Goal: Task Accomplishment & Management: Use online tool/utility

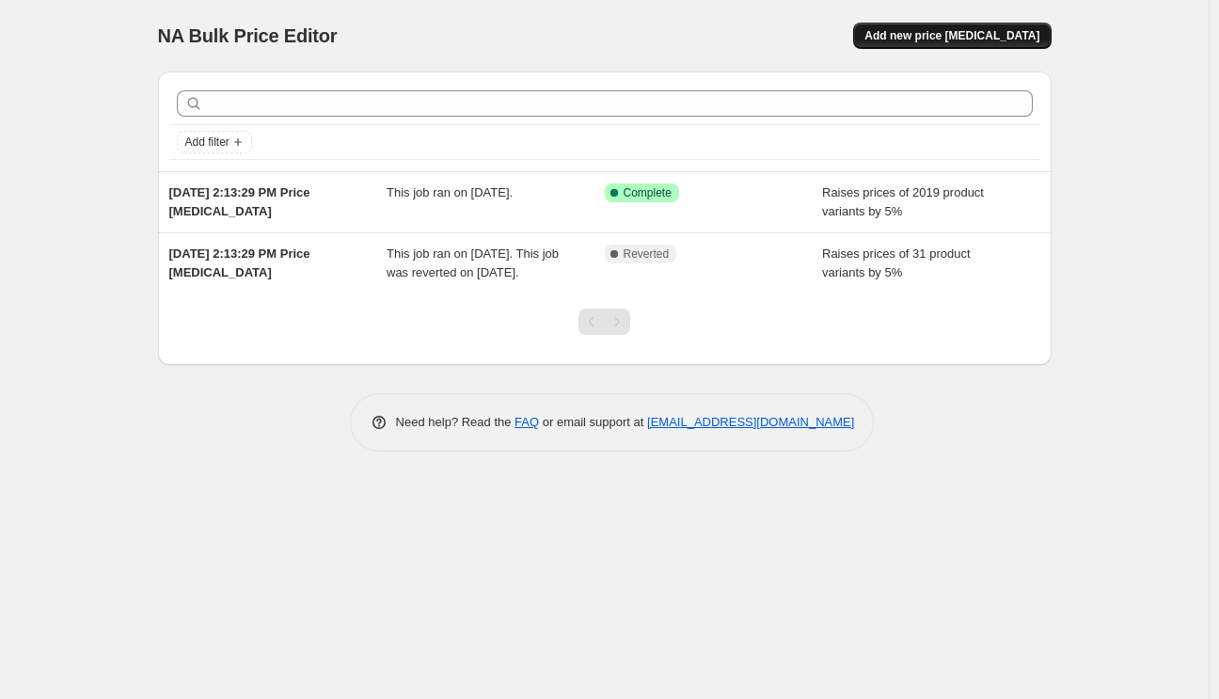
click at [985, 40] on span "Add new price change job" at bounding box center [951, 35] width 175 height 15
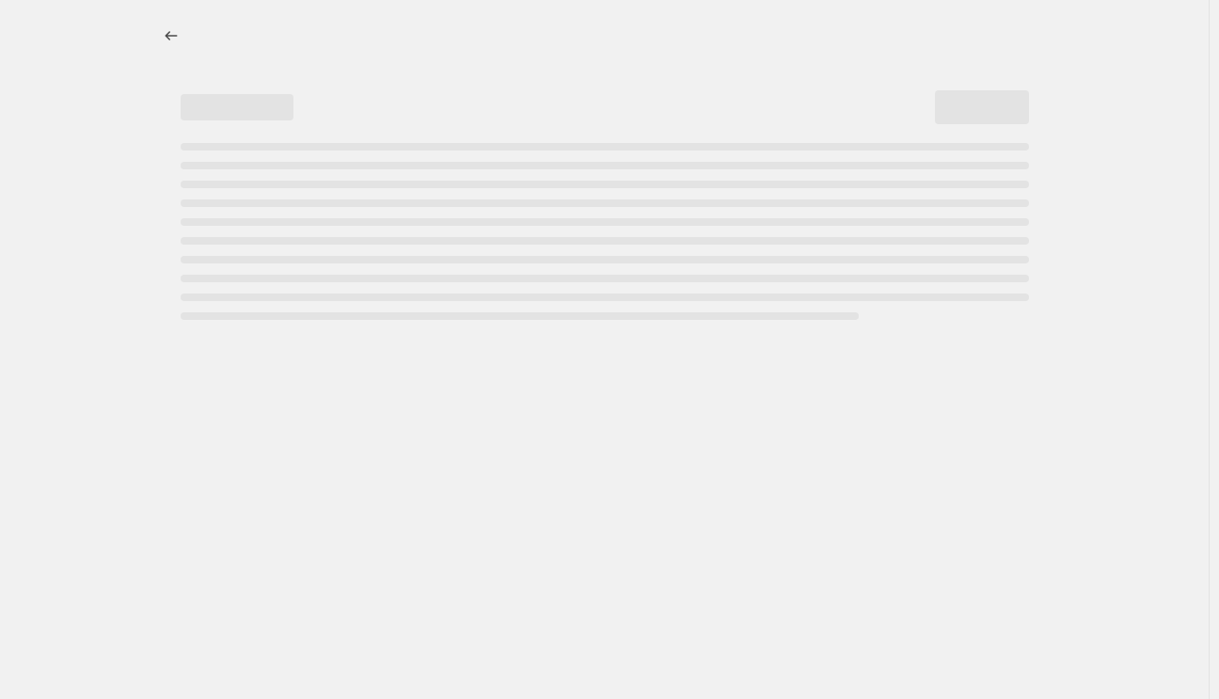
select select "percentage"
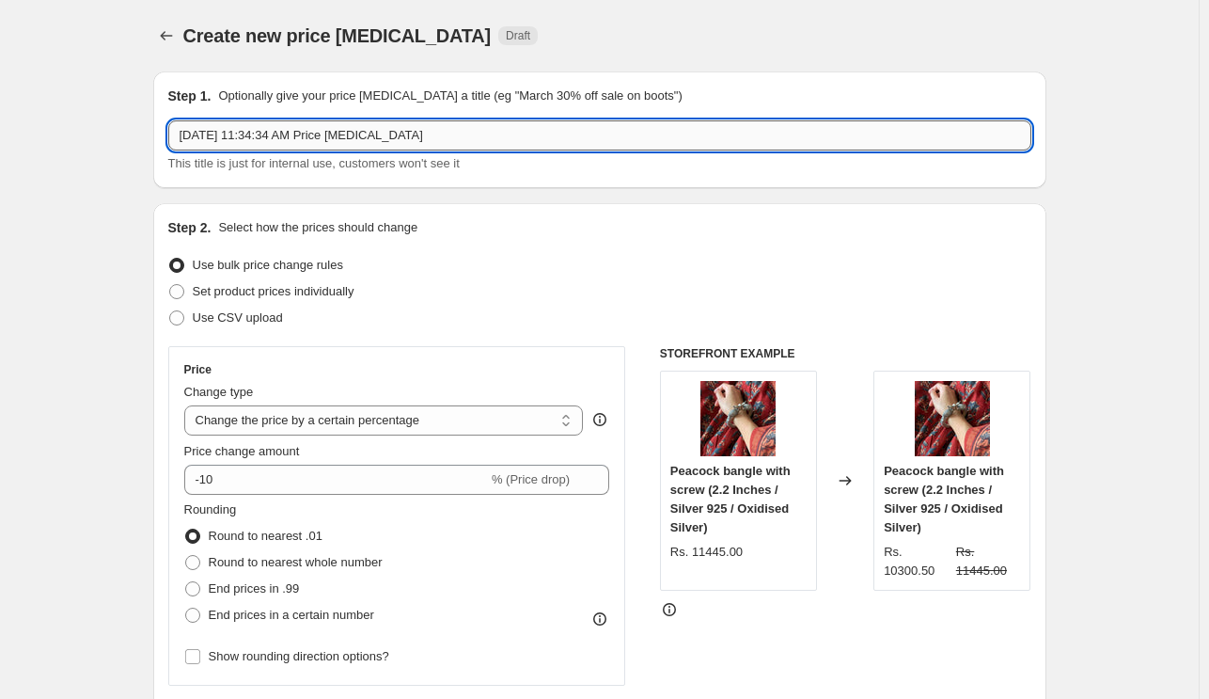
click at [393, 138] on input "Oct 3, 2025, 11:34:34 AM Price change job" at bounding box center [599, 135] width 863 height 30
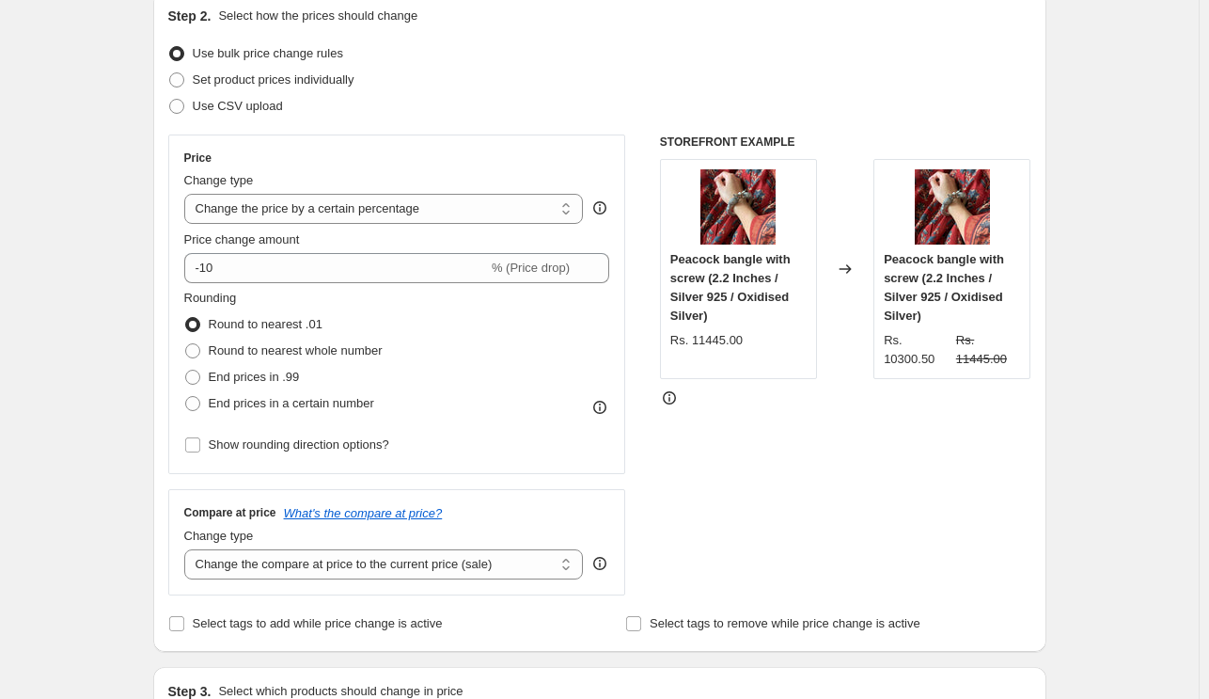
scroll to position [201, 0]
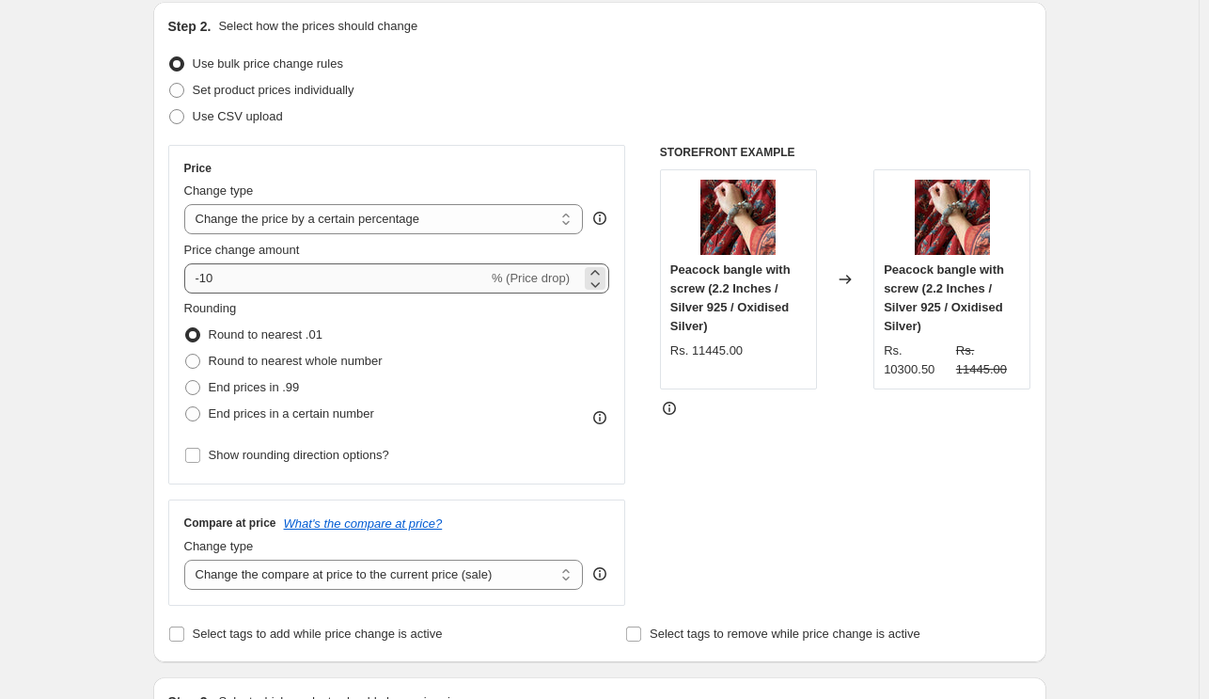
type input "15% increase 3 oct"
click at [272, 282] on input "-10" at bounding box center [336, 278] width 304 height 30
click at [205, 281] on input "-10" at bounding box center [336, 278] width 304 height 30
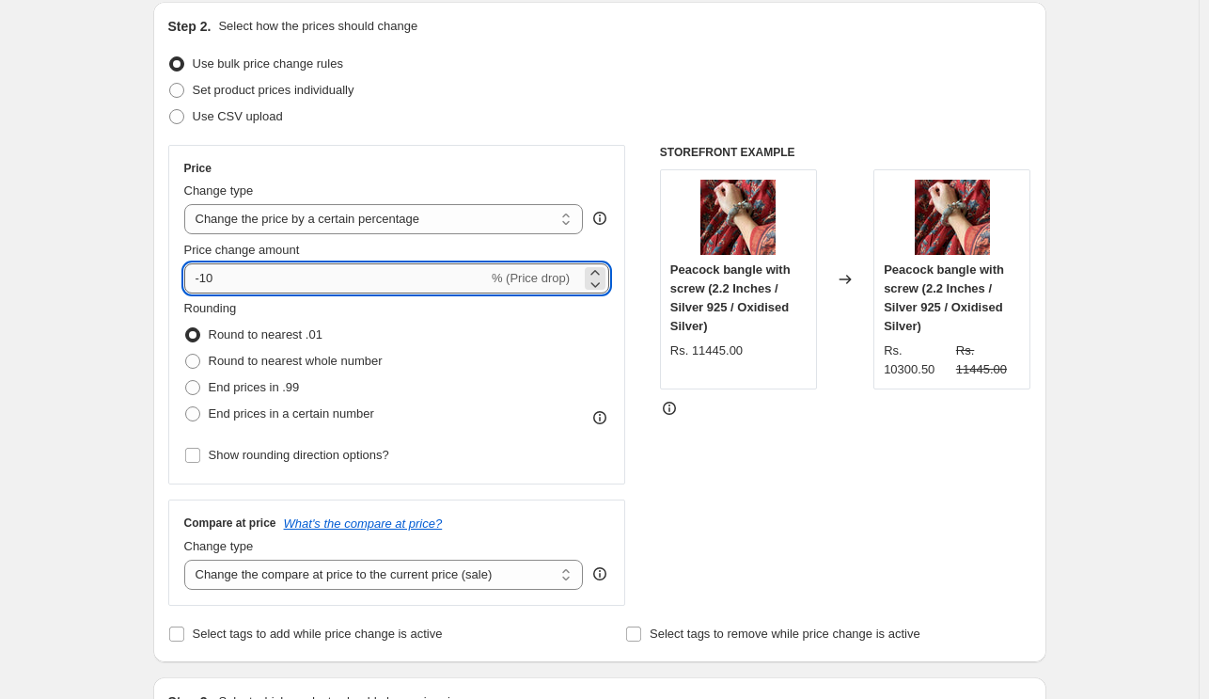
click at [205, 281] on input "-10" at bounding box center [336, 278] width 304 height 30
click at [160, 334] on div "Step 2. Select how the prices should change Use bulk price change rules Set pro…" at bounding box center [599, 332] width 893 height 660
click at [227, 279] on input "10" at bounding box center [325, 278] width 282 height 30
type input "15"
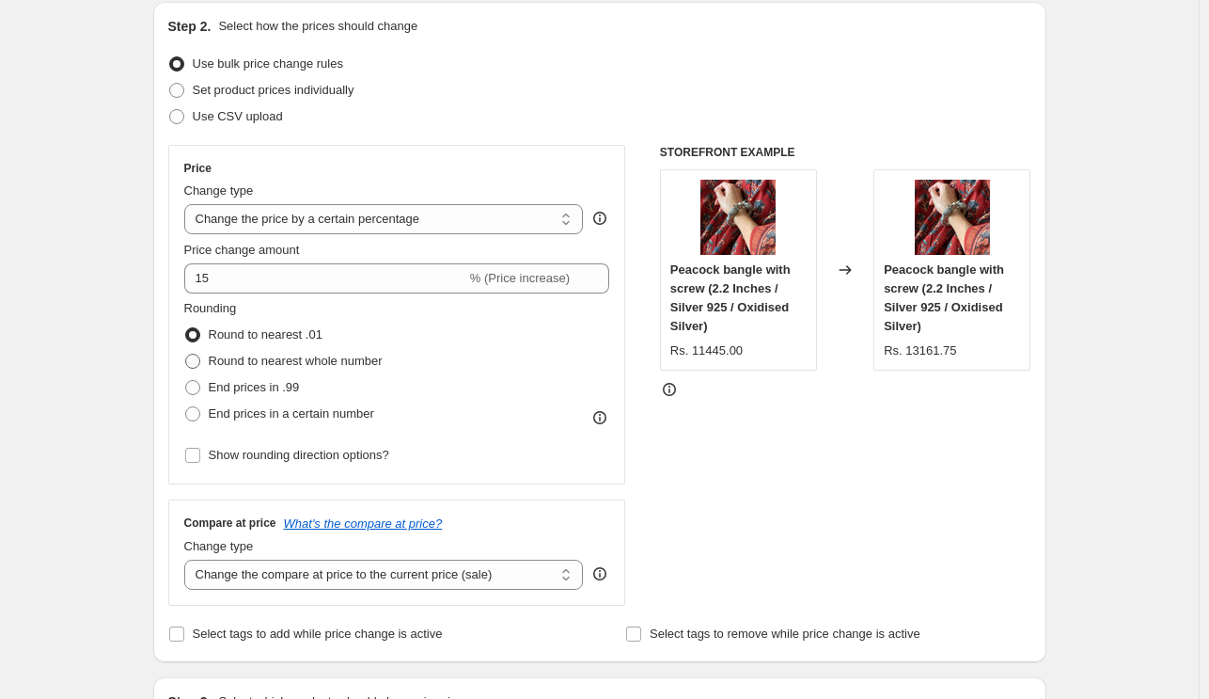
click at [197, 359] on span at bounding box center [192, 361] width 15 height 15
click at [186, 354] on input "Round to nearest whole number" at bounding box center [185, 354] width 1 height 1
radio input "true"
click at [199, 386] on span at bounding box center [192, 387] width 15 height 15
click at [186, 381] on input "End prices in .99" at bounding box center [185, 380] width 1 height 1
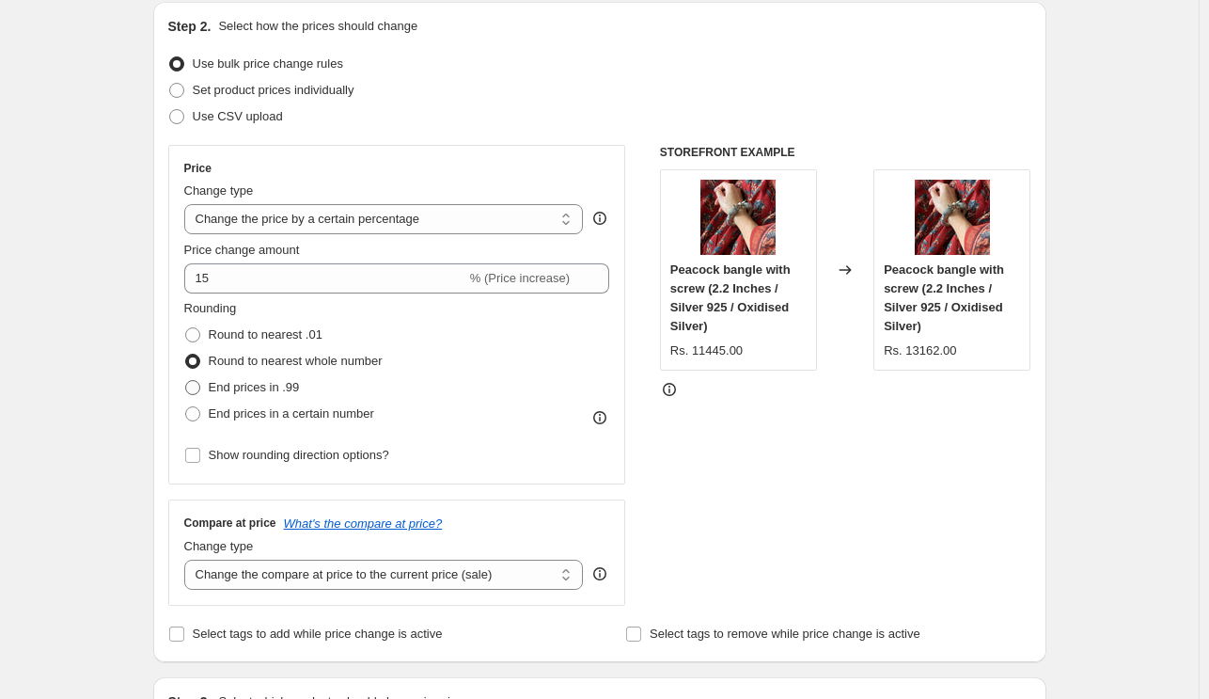
radio input "true"
click at [196, 364] on span at bounding box center [192, 361] width 15 height 15
click at [186, 354] on input "Round to nearest whole number" at bounding box center [185, 354] width 1 height 1
radio input "true"
click at [196, 413] on span at bounding box center [192, 413] width 15 height 15
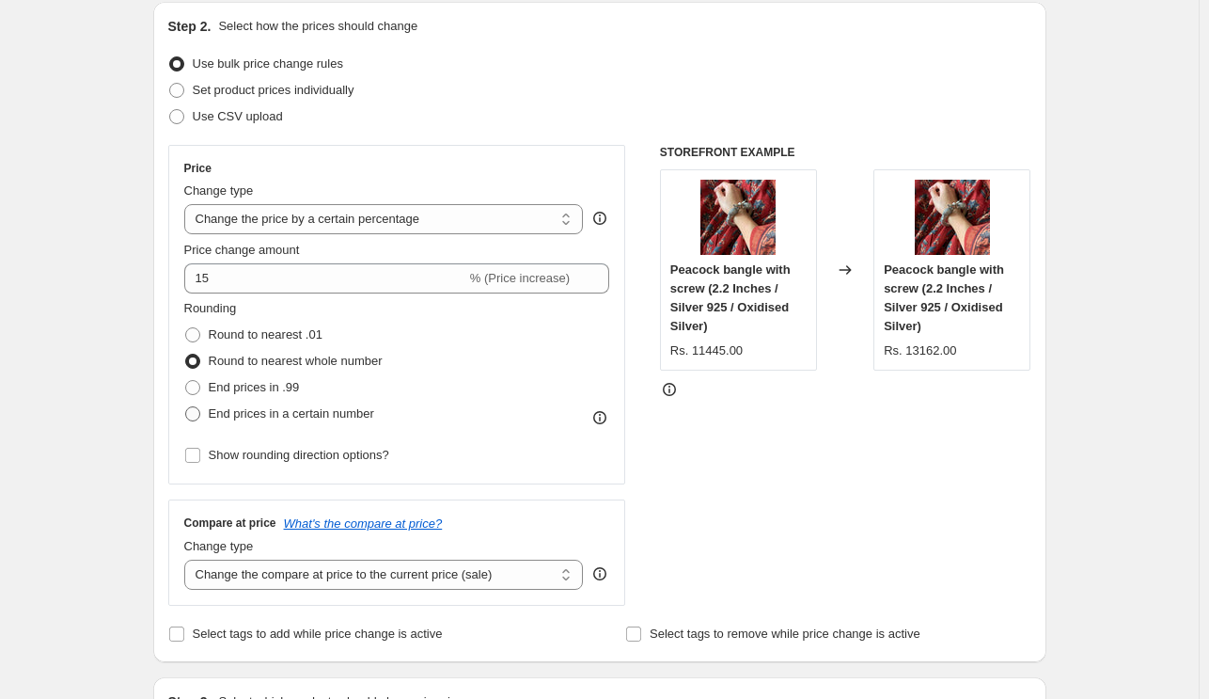
click at [186, 407] on input "End prices in a certain number" at bounding box center [185, 406] width 1 height 1
radio input "true"
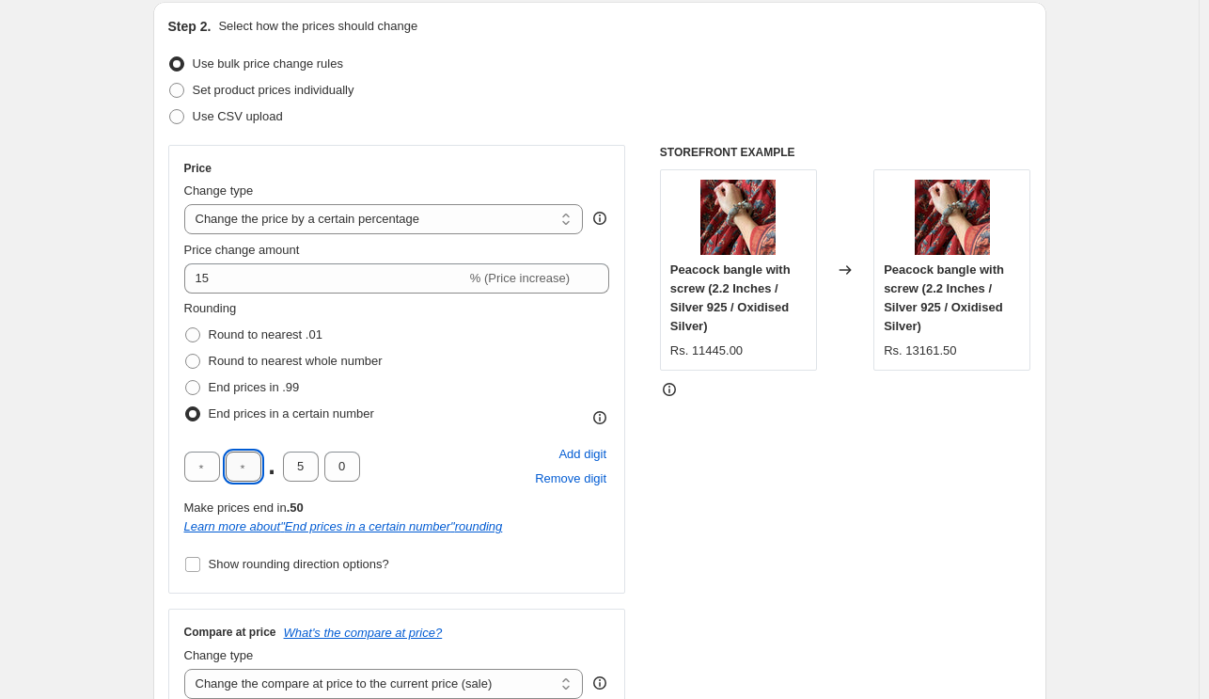
click at [252, 467] on input "text" at bounding box center [244, 466] width 36 height 30
type input "0"
click at [206, 473] on input "text" at bounding box center [202, 466] width 36 height 30
type input "0"
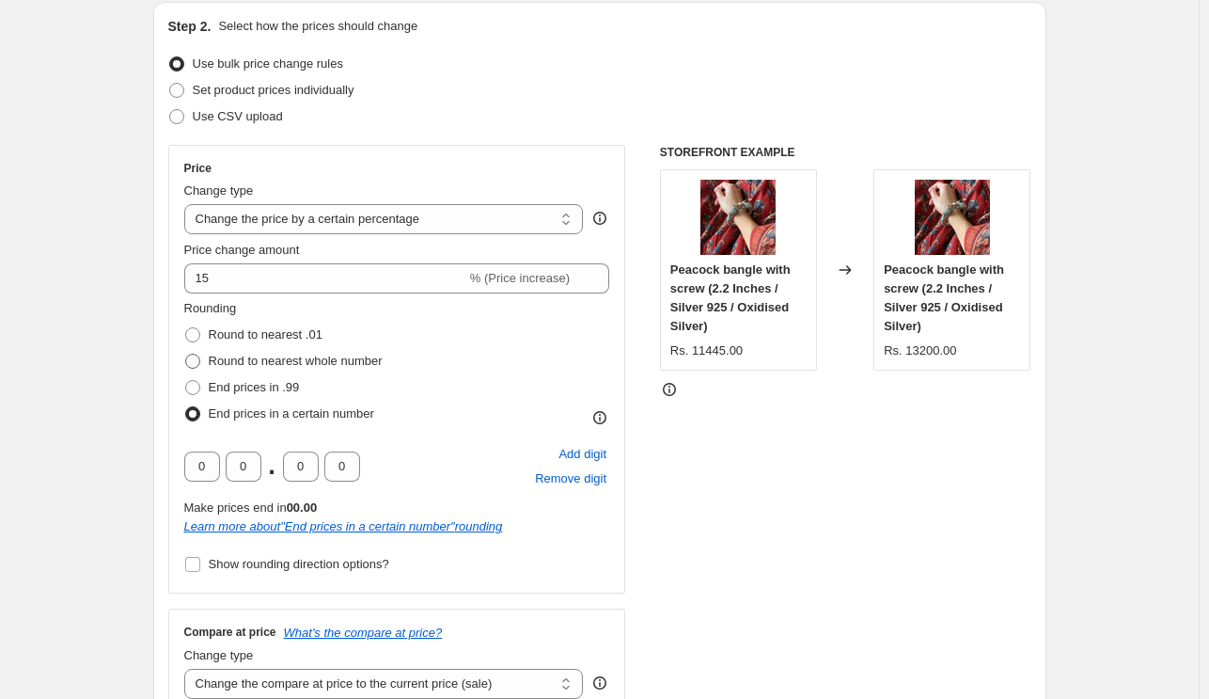
click at [197, 357] on span at bounding box center [192, 361] width 15 height 15
click at [186, 354] on input "Round to nearest whole number" at bounding box center [185, 354] width 1 height 1
radio input "true"
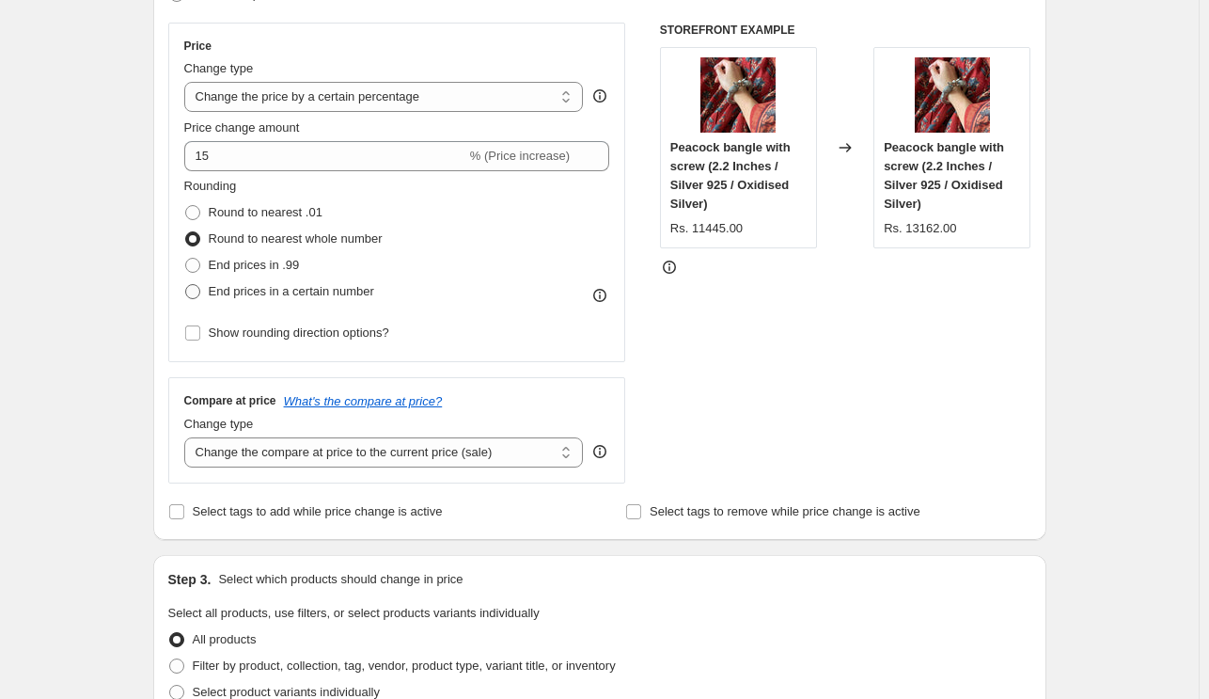
scroll to position [324, 0]
click at [417, 459] on select "Change the compare at price to the current price (sale) Change the compare at p…" at bounding box center [384, 451] width 400 height 30
click at [402, 457] on select "Change the compare at price to the current price (sale) Change the compare at p…" at bounding box center [384, 451] width 400 height 30
click at [100, 467] on div "Create new price change job. This page is ready Create new price change job Dra…" at bounding box center [599, 631] width 1199 height 1910
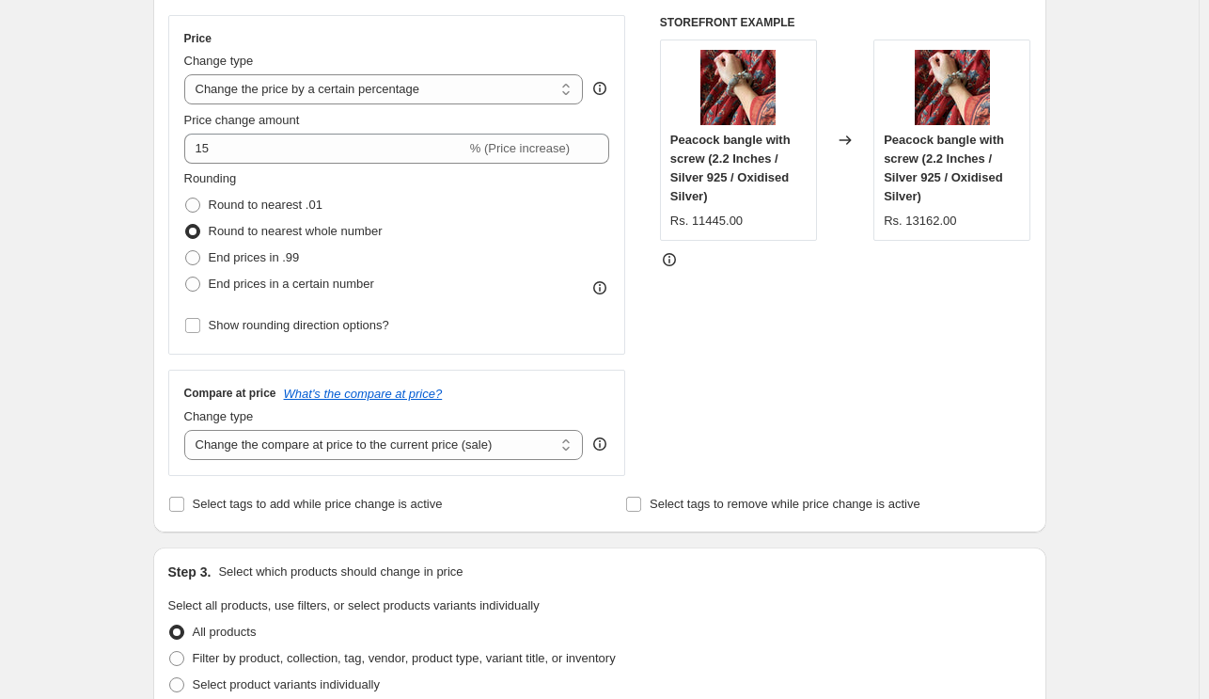
scroll to position [331, 0]
click at [906, 297] on div "STOREFRONT EXAMPLE Peacock bangle with screw (2.2 Inches / Silver 925 / Oxidise…" at bounding box center [845, 245] width 371 height 461
click at [895, 291] on div "STOREFRONT EXAMPLE Peacock bangle with screw (2.2 Inches / Silver 925 / Oxidise…" at bounding box center [845, 245] width 371 height 461
click at [195, 288] on span at bounding box center [192, 283] width 15 height 15
click at [186, 277] on input "End prices in a certain number" at bounding box center [185, 276] width 1 height 1
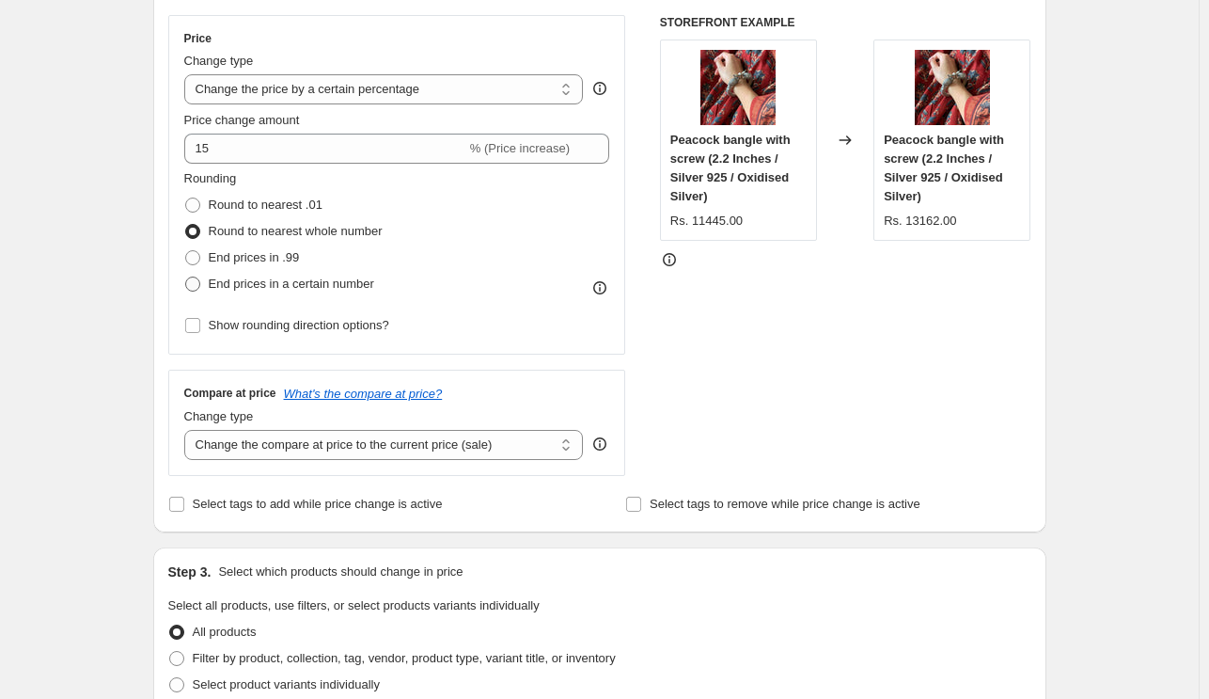
radio input "true"
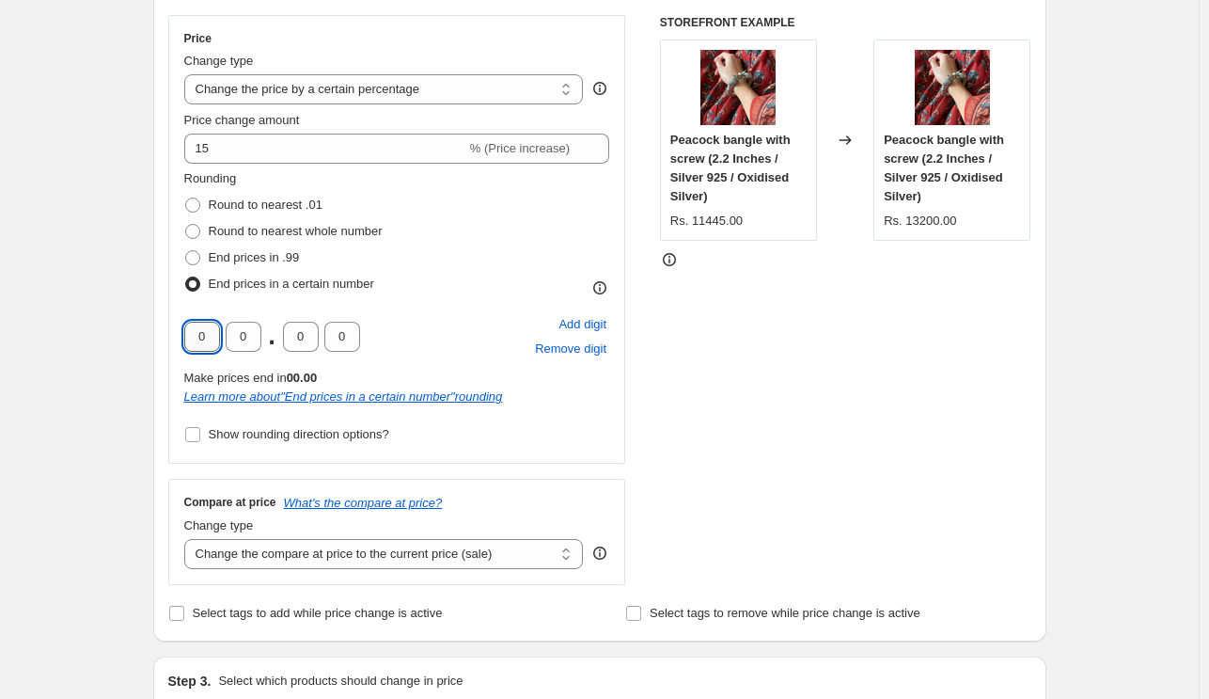
click at [211, 336] on input "0" at bounding box center [202, 337] width 36 height 30
click at [129, 377] on div "Create new price change job. This page is ready Create new price change job Dra…" at bounding box center [599, 678] width 1199 height 2019
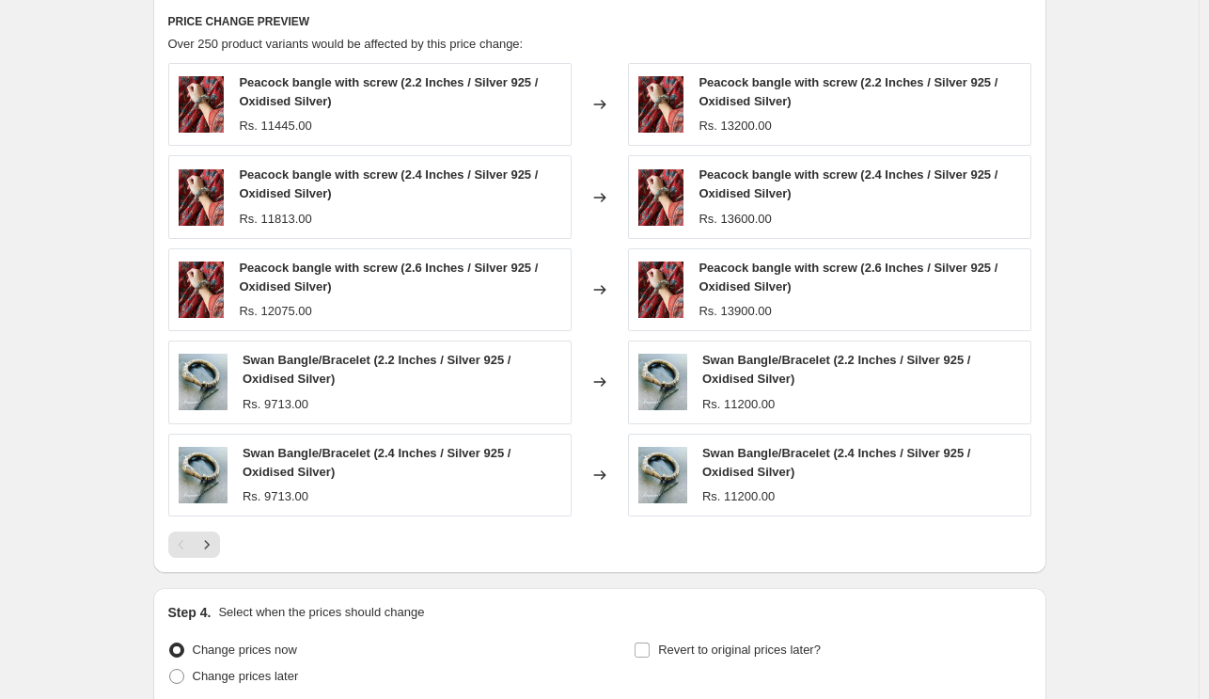
scroll to position [1315, 0]
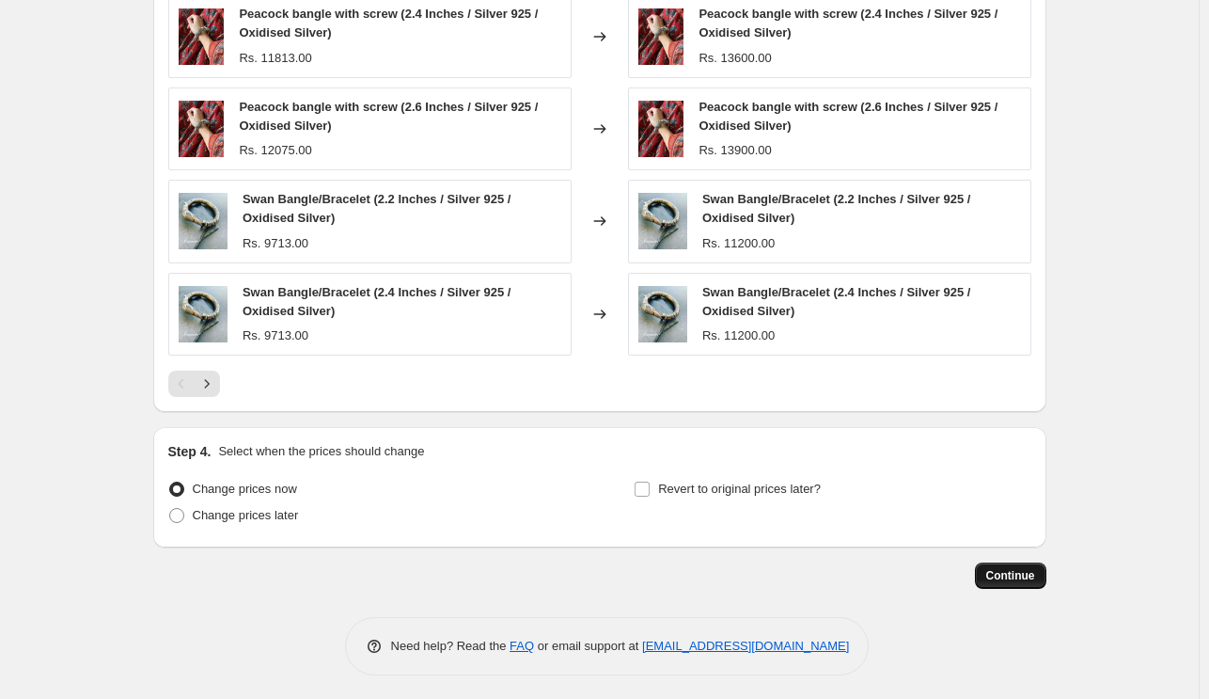
click at [1012, 571] on span "Continue" at bounding box center [1010, 575] width 49 height 15
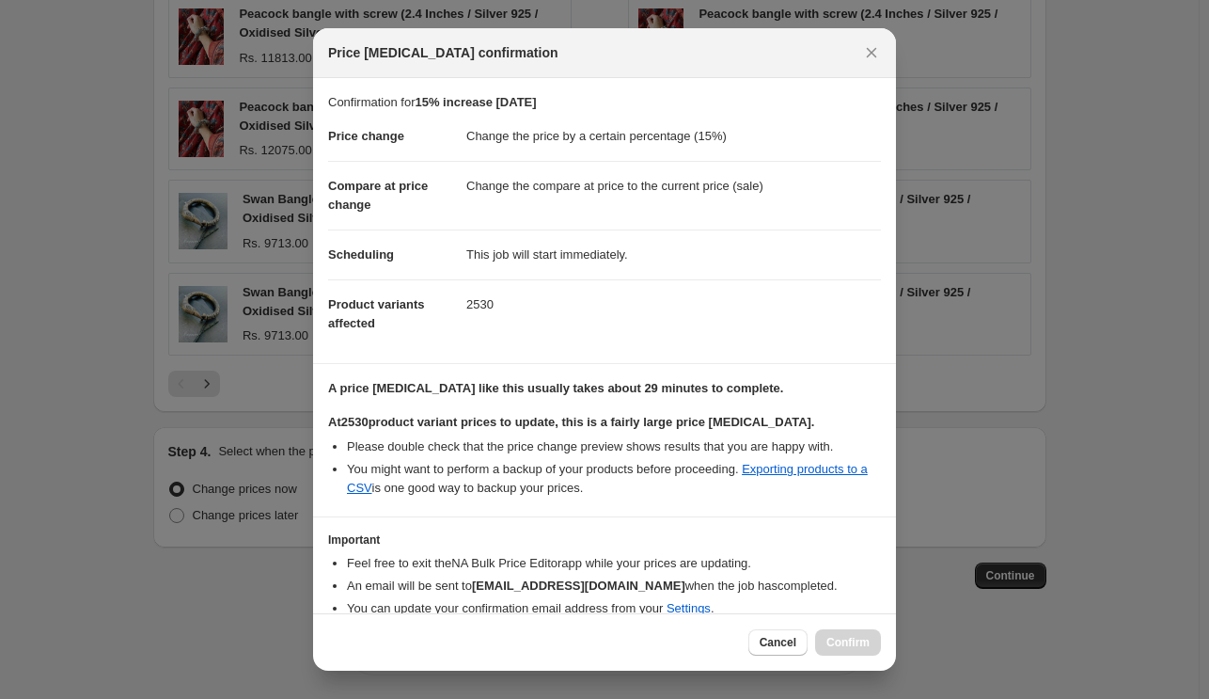
scroll to position [77, 0]
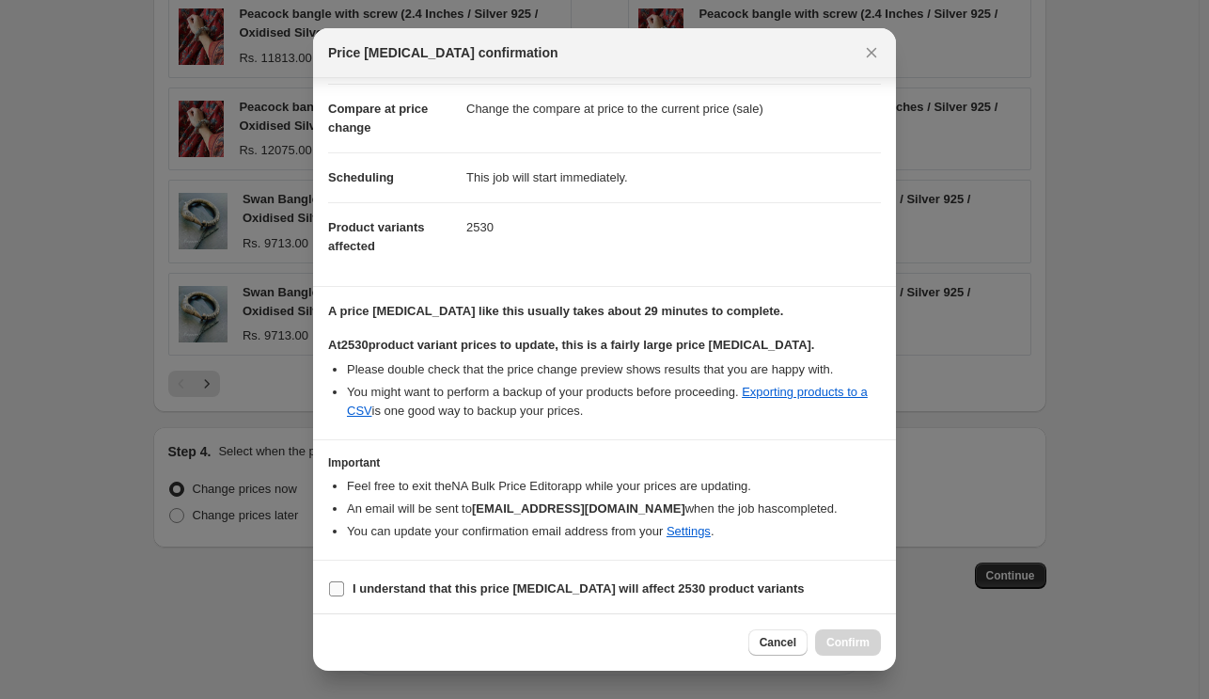
click at [335, 588] on input "I understand that this price change job will affect 2530 product variants" at bounding box center [336, 588] width 15 height 15
checkbox input "true"
click at [853, 646] on span "Confirm" at bounding box center [848, 642] width 43 height 15
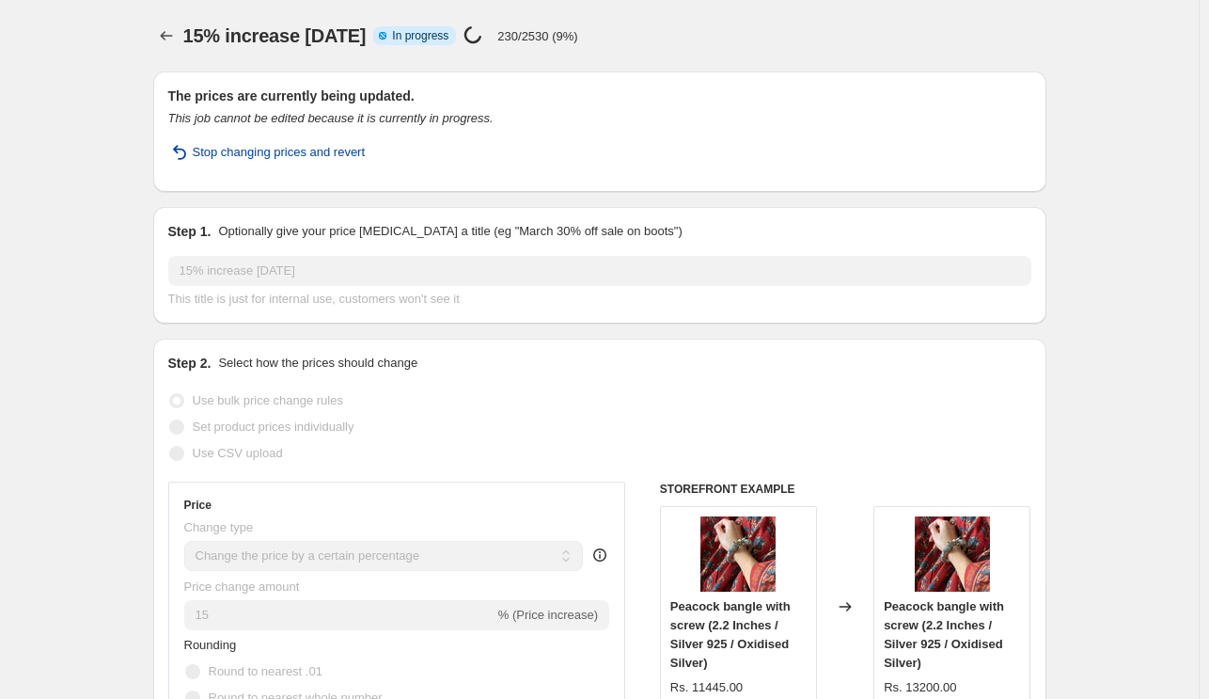
click at [346, 157] on span "Stop changing prices and revert" at bounding box center [279, 152] width 173 height 19
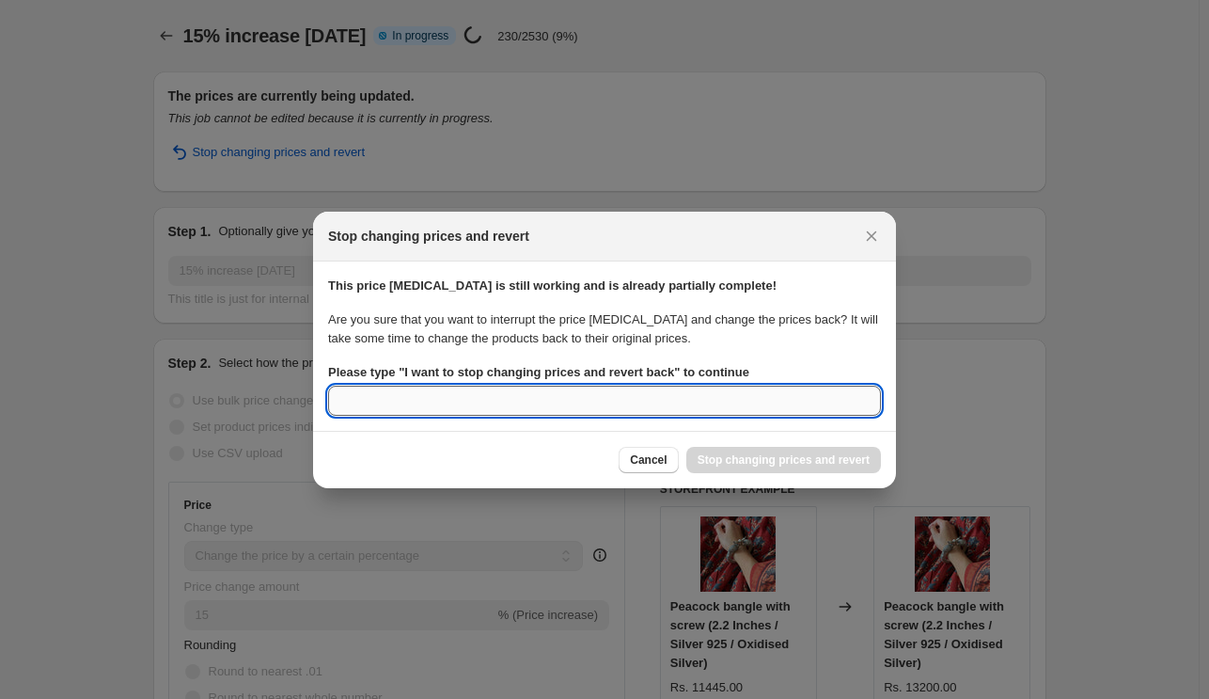
click at [547, 403] on input "Please type " I want to stop changing prices and revert back " to continue" at bounding box center [604, 401] width 553 height 30
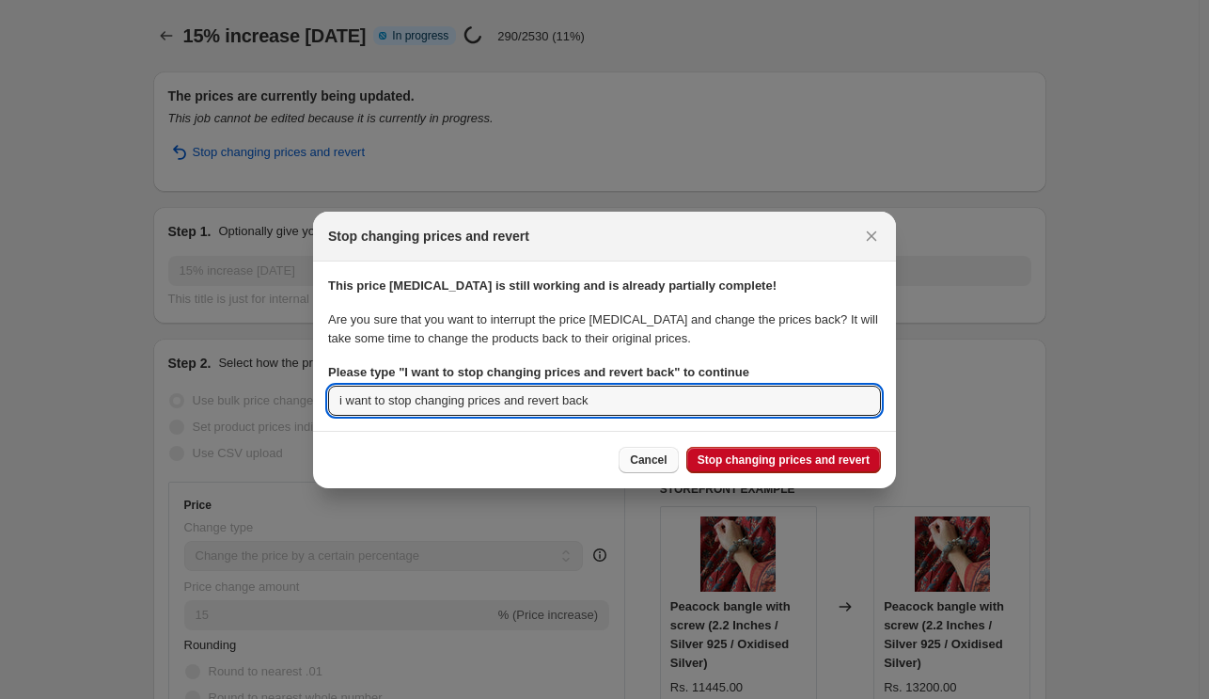
type input "i want to stop changing prices and revert back"
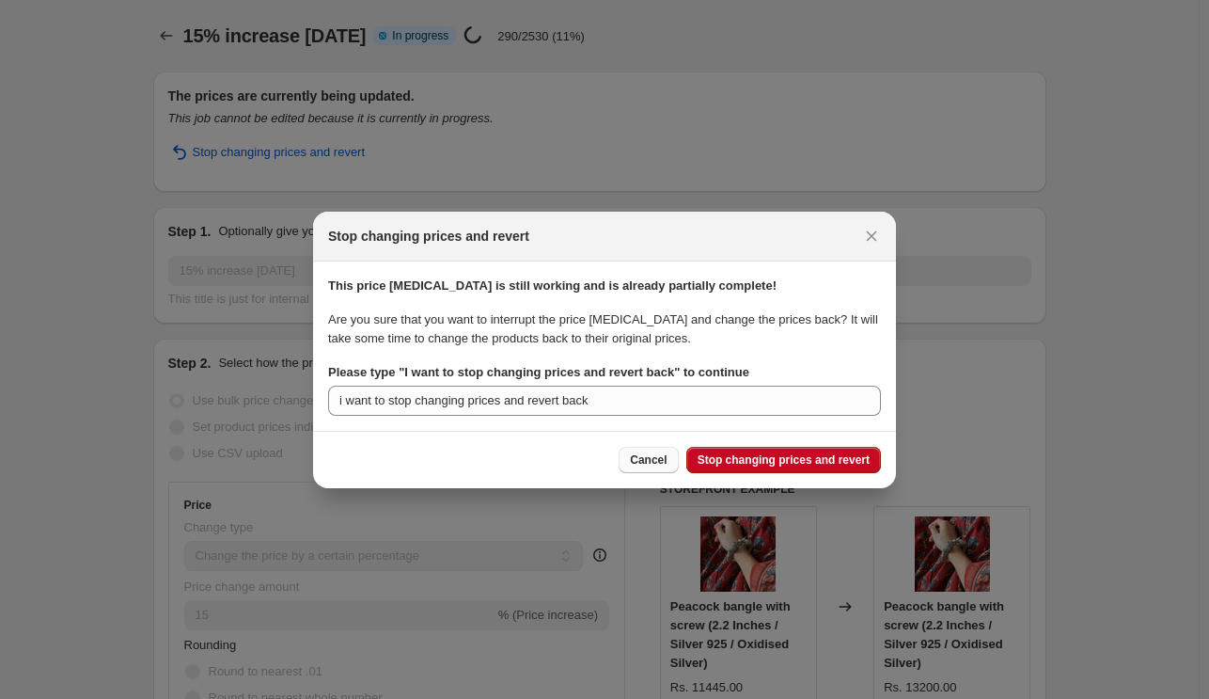
click at [667, 460] on span "Cancel" at bounding box center [648, 459] width 37 height 15
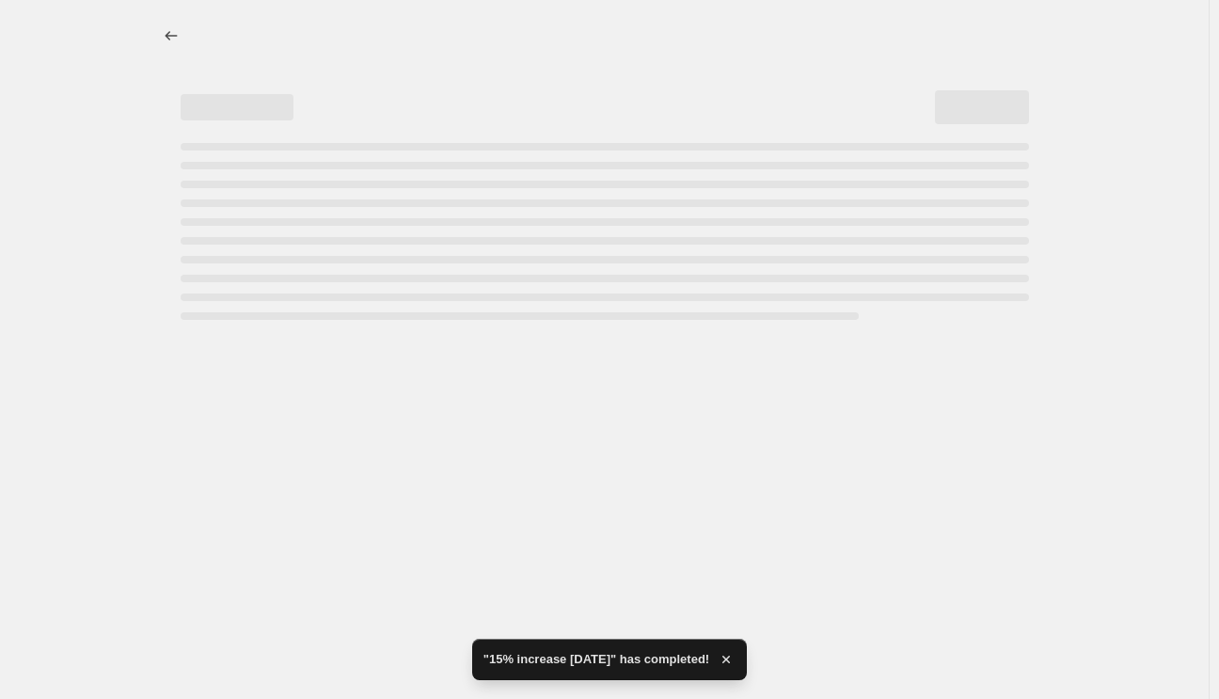
select select "percentage"
